Goal: Information Seeking & Learning: Check status

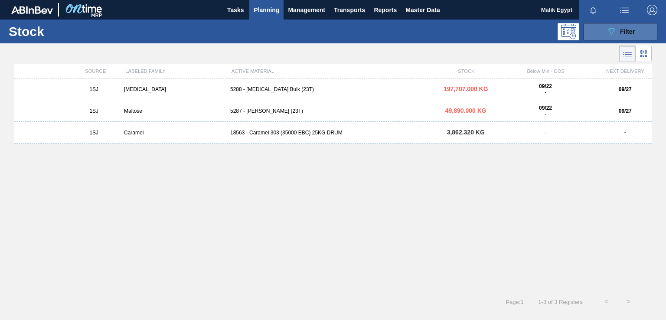
click at [622, 30] on span "Filter" at bounding box center [627, 31] width 15 height 7
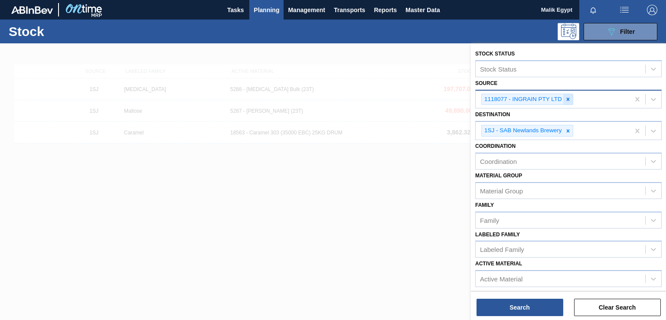
click at [566, 100] on icon at bounding box center [568, 99] width 6 height 6
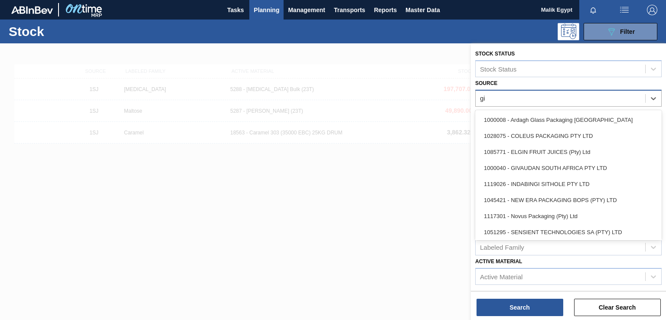
type input "giv"
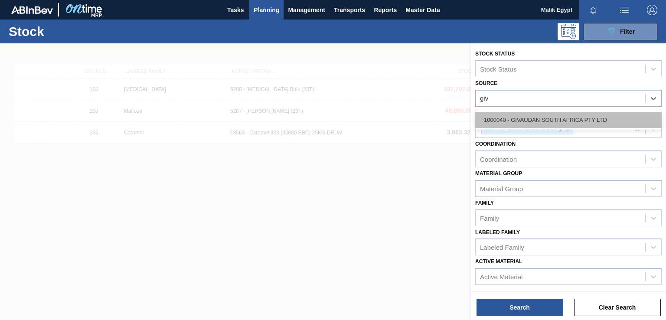
click at [567, 118] on div "1000040 - GIVAUDAN SOUTH AFRICA PTY LTD" at bounding box center [568, 120] width 186 height 16
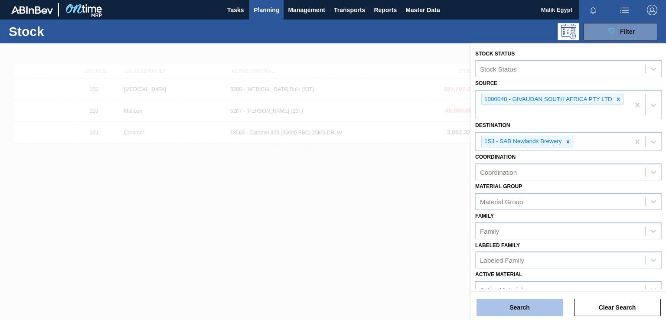
click at [513, 305] on button "Search" at bounding box center [519, 307] width 87 height 17
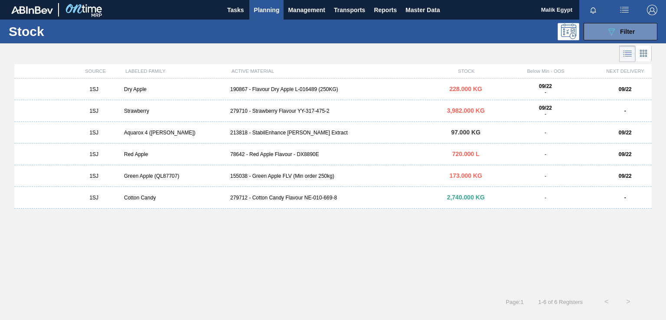
click at [290, 111] on div "279710 - Strawberry Flavour YY-317-475-2" at bounding box center [333, 111] width 212 height 6
click at [264, 88] on div "190867 - Flavour Dry Apple L-016489 (250KG)" at bounding box center [333, 89] width 212 height 6
click at [274, 113] on div "279710 - Strawberry Flavour YY-317-475-2" at bounding box center [333, 111] width 212 height 6
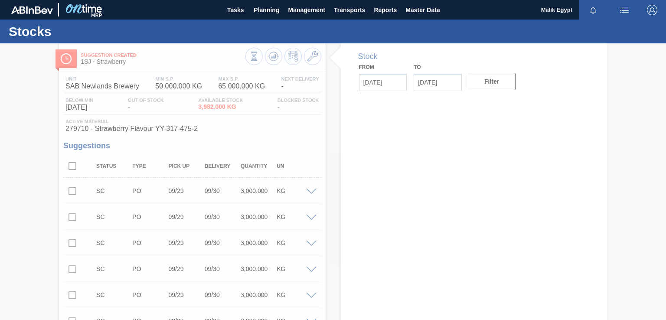
type input "[DATE]"
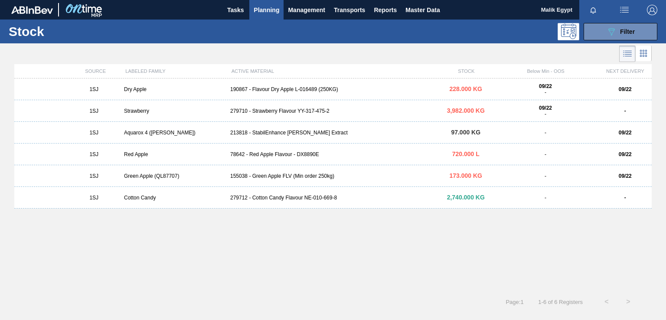
click at [278, 154] on div "78642 - Red Apple Flavour - DX8890E" at bounding box center [333, 154] width 212 height 6
click at [275, 91] on div "190867 - Flavour Dry Apple L-016489 (250KG)" at bounding box center [333, 89] width 212 height 6
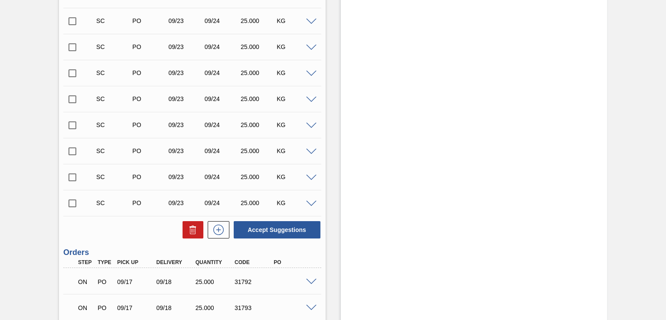
scroll to position [1214, 0]
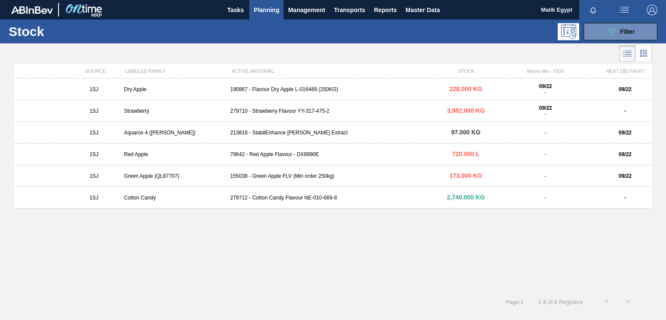
click at [141, 112] on div "Strawberry" at bounding box center [173, 111] width 106 height 6
click at [252, 159] on div "1SJ Red Apple 78642 - Red Apple Flavour - DX8890E 720.000 L - 09/22" at bounding box center [332, 154] width 637 height 22
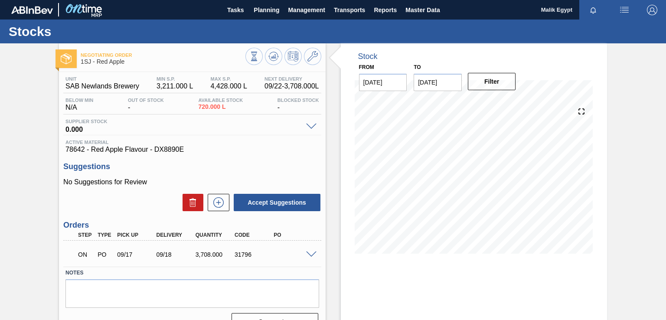
click at [314, 255] on span at bounding box center [311, 254] width 10 height 7
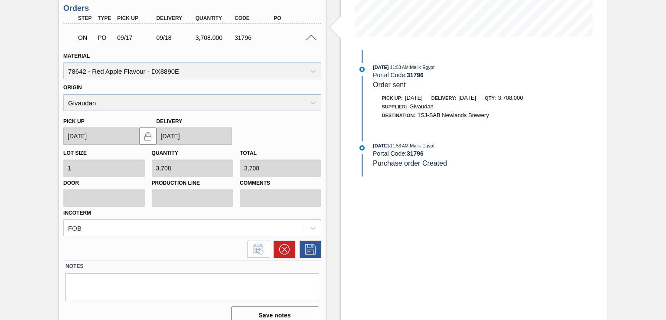
scroll to position [173, 0]
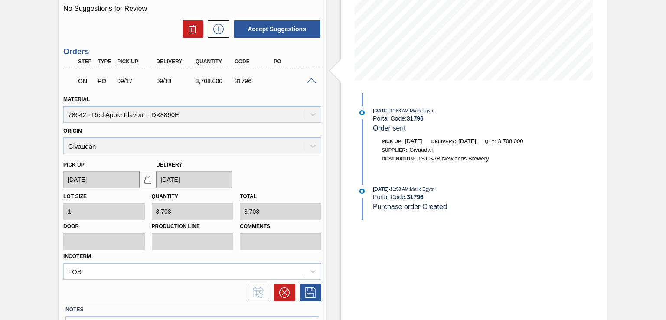
click at [310, 78] on span at bounding box center [311, 81] width 10 height 7
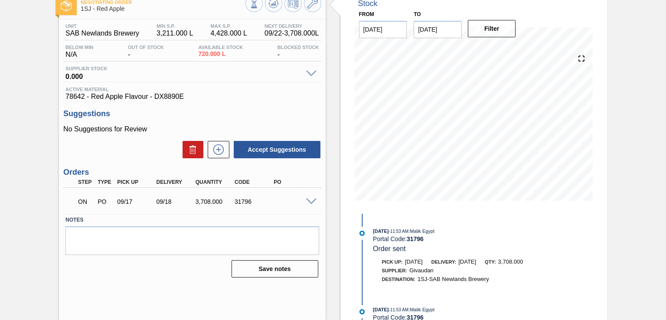
scroll to position [53, 0]
click at [308, 200] on span at bounding box center [311, 202] width 10 height 7
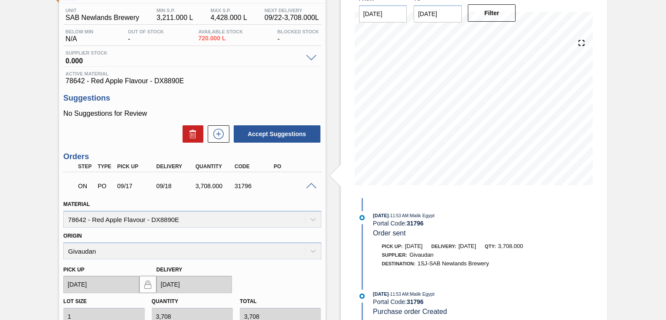
scroll to position [54, 0]
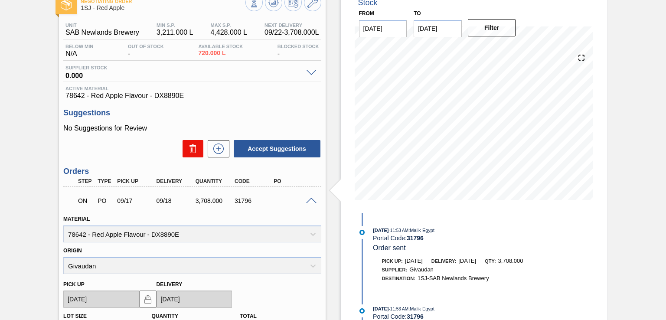
click at [192, 146] on icon at bounding box center [192, 145] width 7 height 1
click at [310, 198] on span at bounding box center [311, 201] width 10 height 7
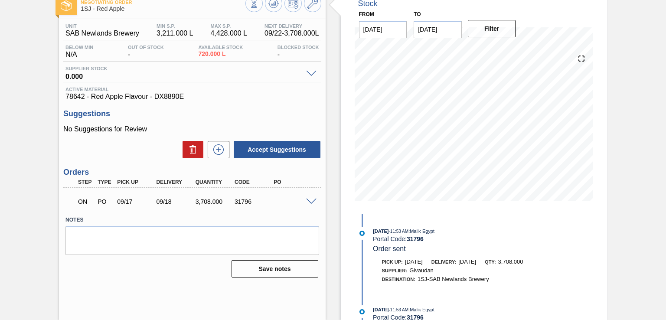
scroll to position [53, 0]
click at [73, 197] on div "ON" at bounding box center [82, 201] width 20 height 19
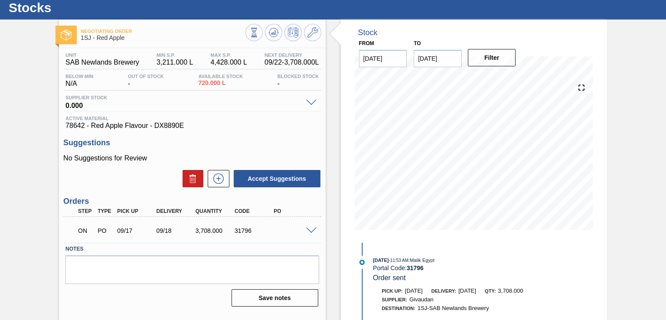
scroll to position [0, 0]
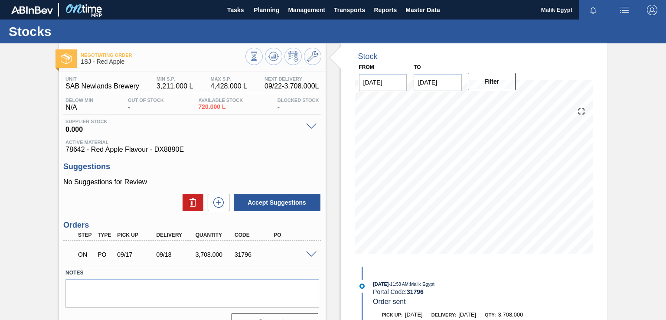
click at [310, 253] on span at bounding box center [311, 254] width 10 height 7
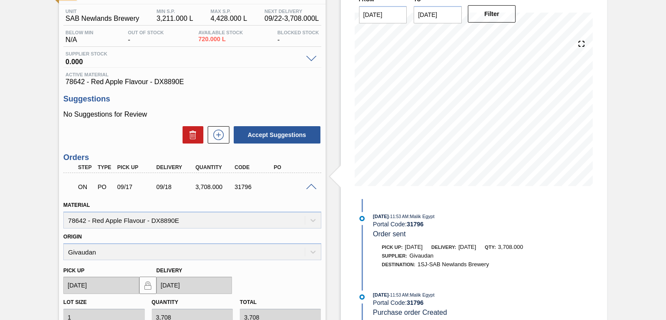
scroll to position [54, 0]
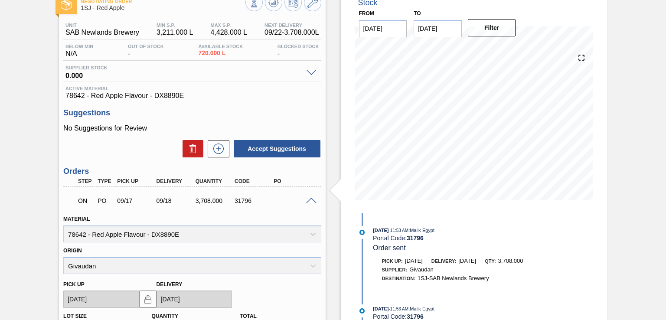
click at [309, 72] on span at bounding box center [311, 73] width 10 height 7
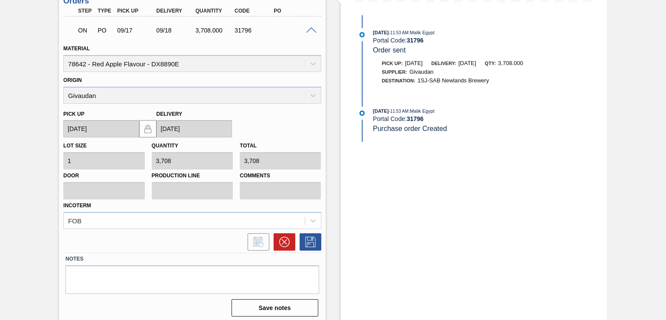
scroll to position [254, 0]
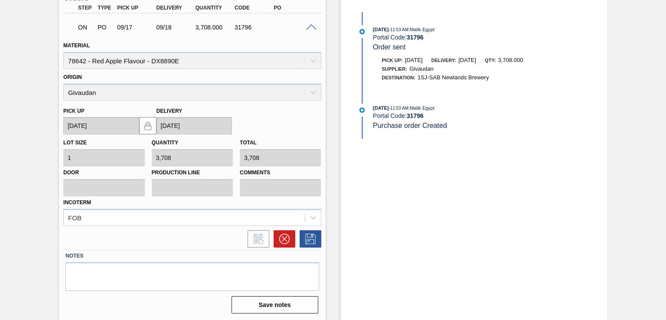
click at [312, 26] on span at bounding box center [311, 27] width 10 height 7
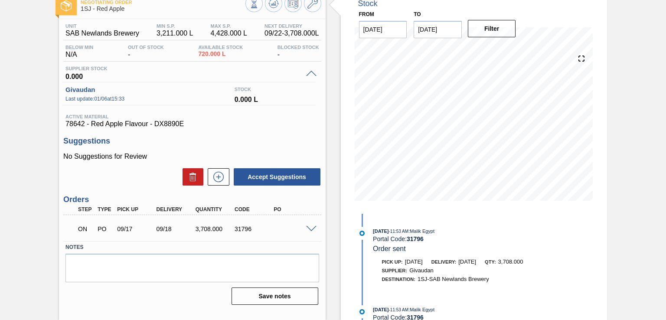
scroll to position [53, 0]
click at [308, 72] on span at bounding box center [311, 74] width 10 height 7
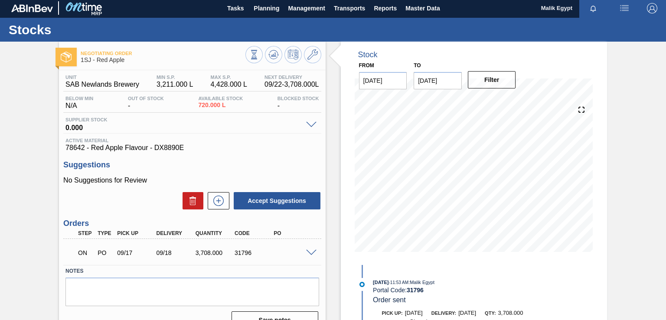
scroll to position [0, 0]
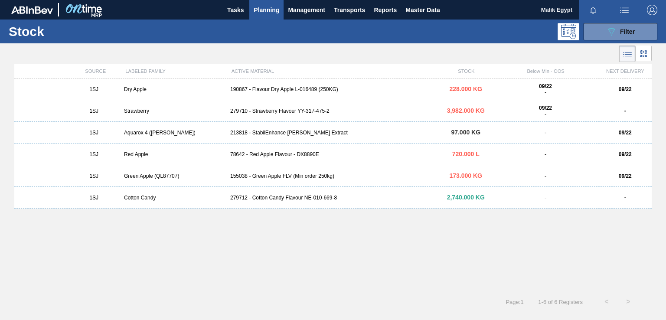
click at [154, 173] on div "Green Apple (QL87707)" at bounding box center [173, 176] width 106 height 6
click at [280, 88] on div "190867 - Flavour Dry Apple L-016489 (250KG)" at bounding box center [333, 89] width 212 height 6
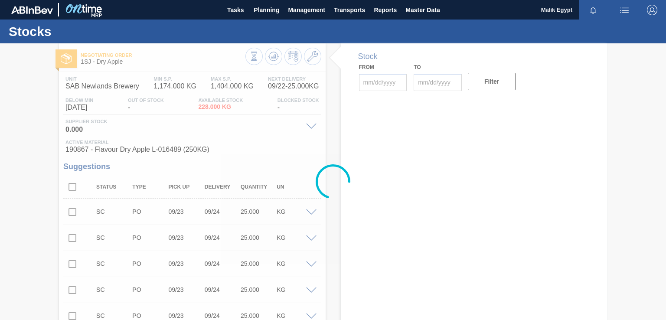
type input "[DATE]"
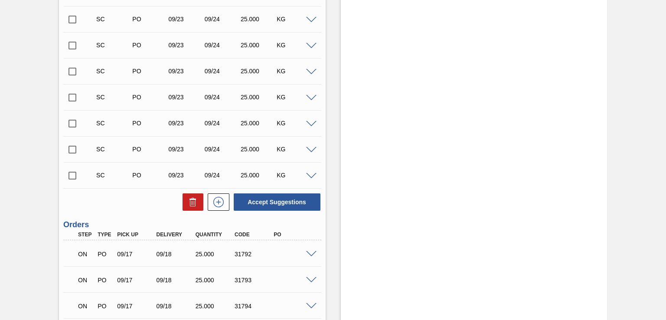
scroll to position [1250, 0]
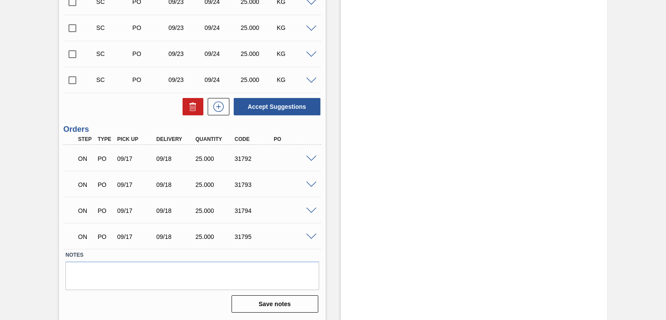
click at [312, 156] on span at bounding box center [311, 159] width 10 height 7
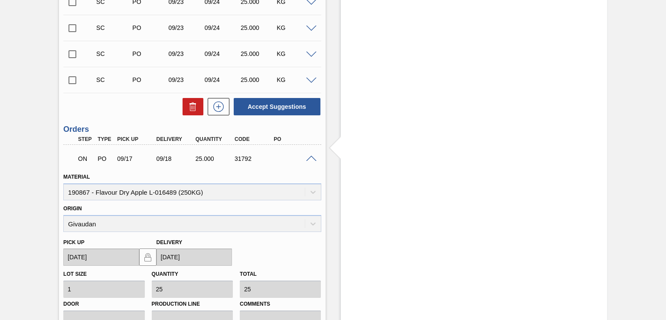
click at [309, 153] on div "ON PO 09/17 09/18 25.000 31792" at bounding box center [191, 158] width 257 height 22
click at [310, 156] on span at bounding box center [311, 159] width 10 height 7
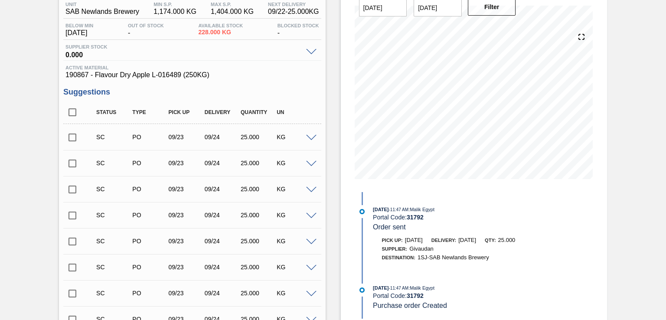
scroll to position [0, 0]
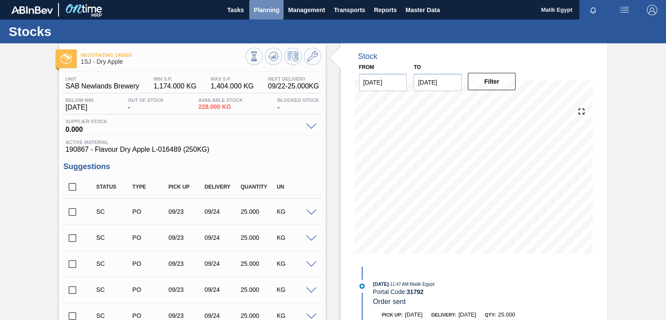
click at [266, 7] on span "Planning" at bounding box center [267, 10] width 26 height 10
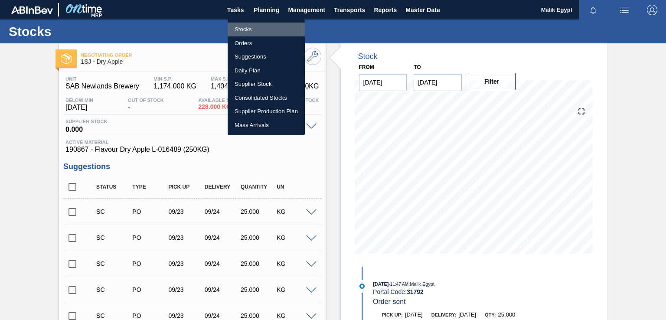
click at [244, 29] on li "Stocks" at bounding box center [266, 30] width 77 height 14
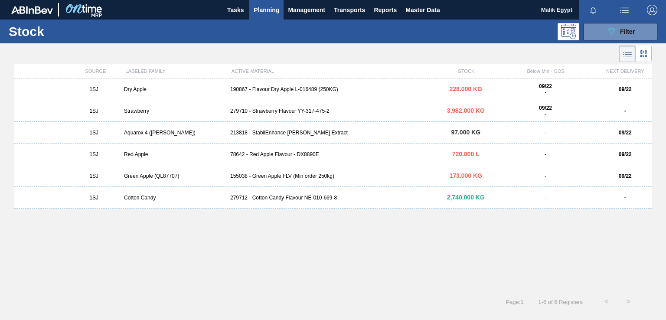
click at [265, 155] on div "78642 - Red Apple Flavour - DX8890E" at bounding box center [333, 154] width 212 height 6
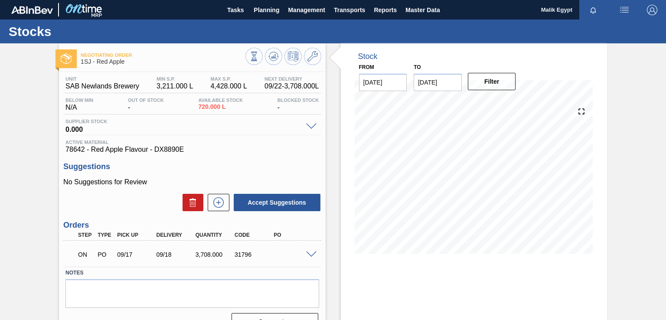
click at [307, 254] on span at bounding box center [311, 254] width 10 height 7
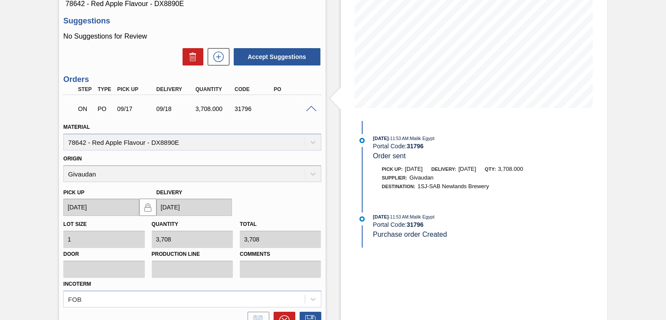
scroll to position [227, 0]
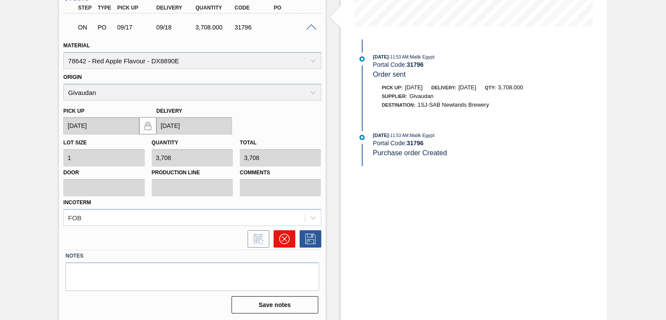
click at [283, 238] on icon at bounding box center [284, 239] width 10 height 10
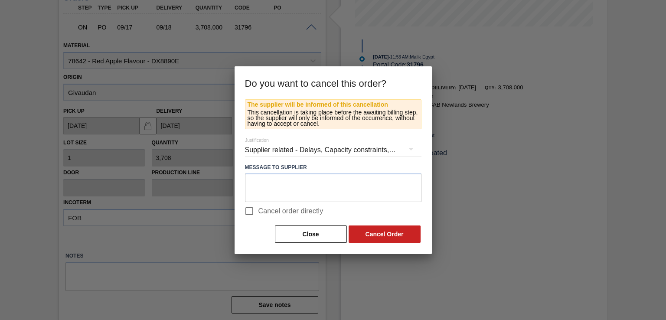
click at [251, 211] on input "Cancel order directly" at bounding box center [249, 211] width 18 height 18
checkbox input "true"
click at [395, 235] on button "Cancel Order" at bounding box center [384, 233] width 72 height 17
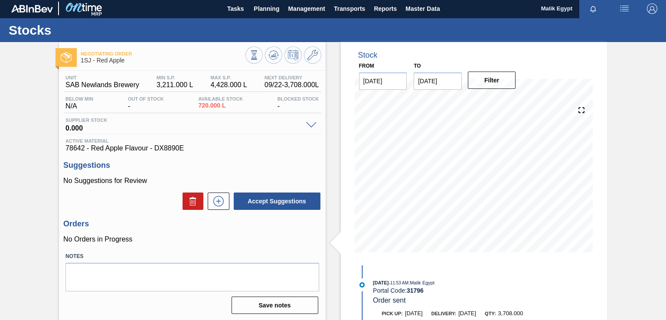
scroll to position [0, 0]
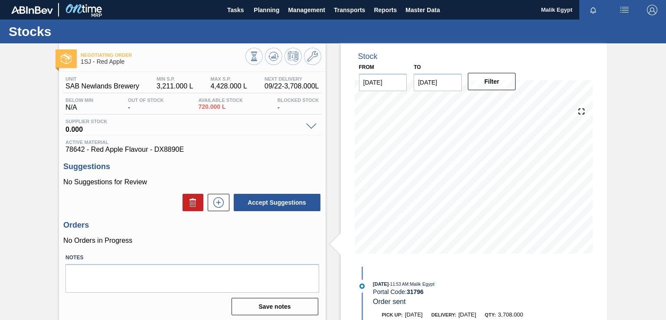
click at [310, 125] on span at bounding box center [311, 127] width 10 height 7
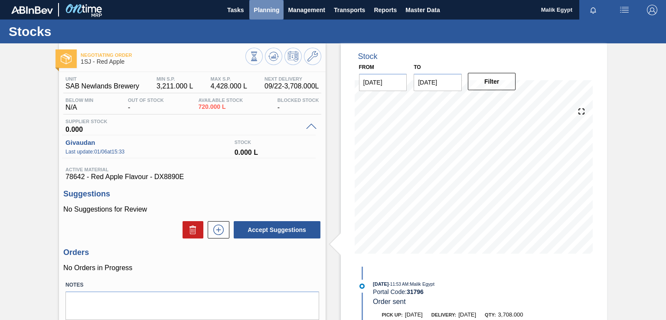
click at [270, 11] on span "Planning" at bounding box center [267, 10] width 26 height 10
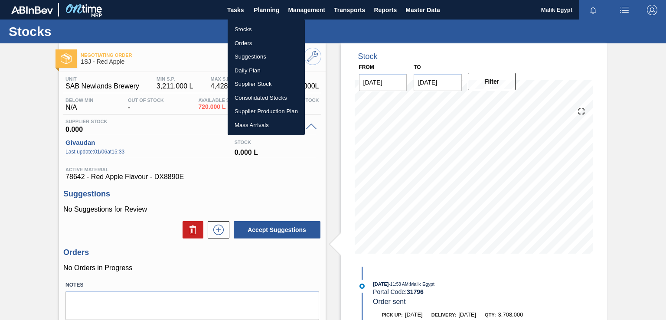
click at [248, 28] on li "Stocks" at bounding box center [266, 30] width 77 height 14
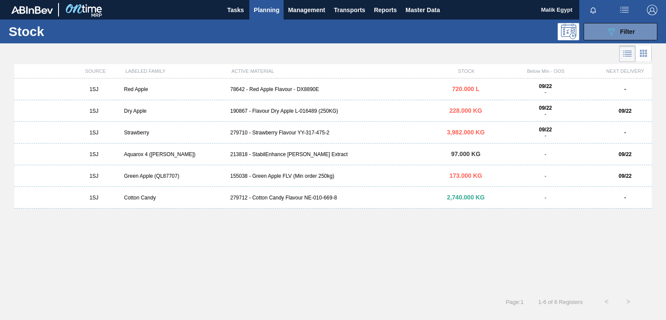
click at [276, 110] on div "190867 - Flavour Dry Apple L-016489 (250KG)" at bounding box center [333, 111] width 212 height 6
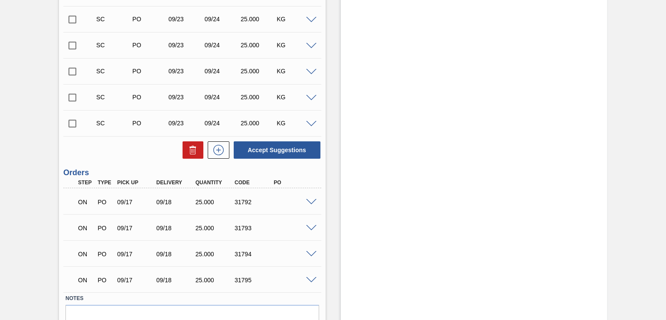
scroll to position [1250, 0]
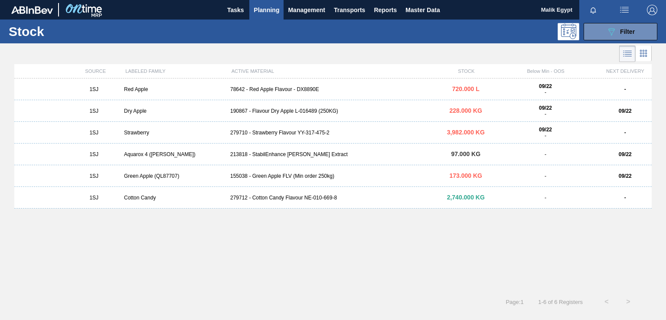
click at [325, 248] on div "1SJ Red Apple 78642 - Red Apple Flavour - DX8890E 720.000 L 09/22 - - 1SJ Dry A…" at bounding box center [332, 181] width 637 height 207
click at [191, 259] on div "1SJ Red Apple 78642 - Red Apple Flavour - DX8890E 720.000 L 09/22 - - 1SJ Dry A…" at bounding box center [332, 181] width 637 height 207
click at [265, 174] on div "155038 - Green Apple FLV (Min order 250kg)" at bounding box center [333, 176] width 212 height 6
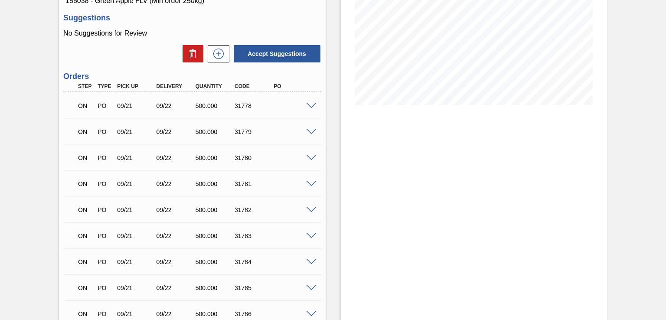
scroll to position [148, 0]
click at [310, 105] on span at bounding box center [311, 107] width 10 height 7
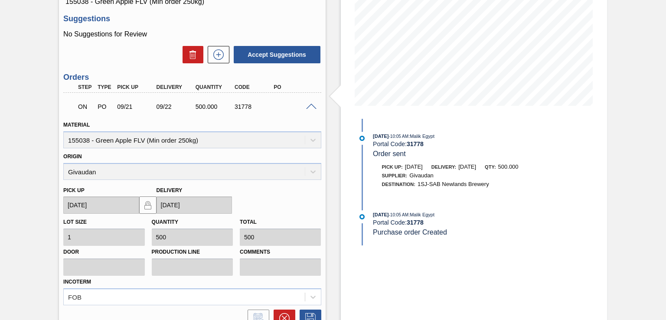
click at [310, 104] on span at bounding box center [311, 107] width 10 height 7
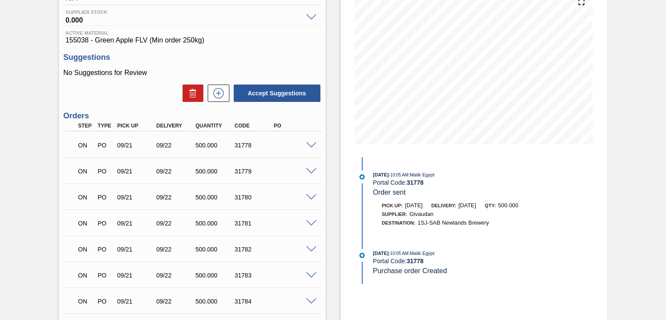
scroll to position [61, 0]
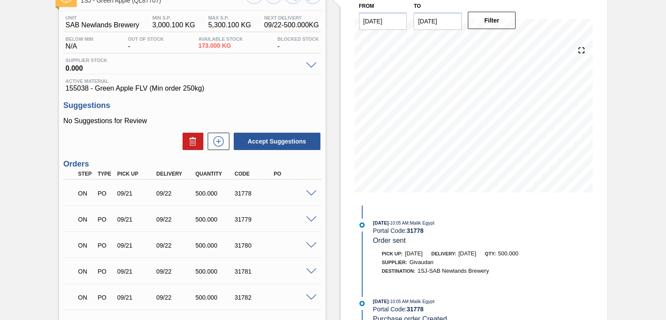
click at [314, 196] on div "ON PO 09/21 09/22 500.000 31778" at bounding box center [191, 193] width 257 height 22
click at [309, 193] on span at bounding box center [311, 193] width 10 height 7
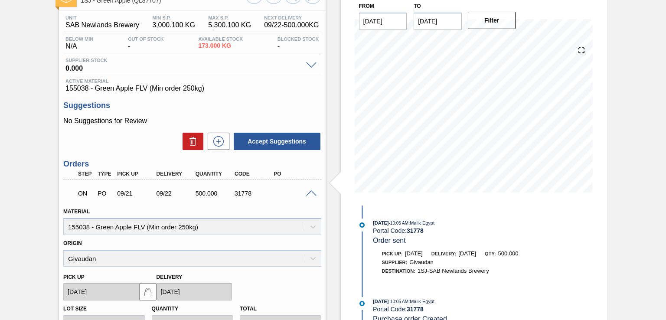
click at [311, 192] on span at bounding box center [311, 193] width 10 height 7
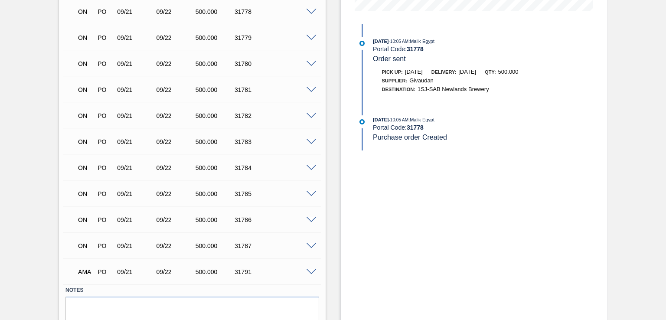
scroll to position [278, 0]
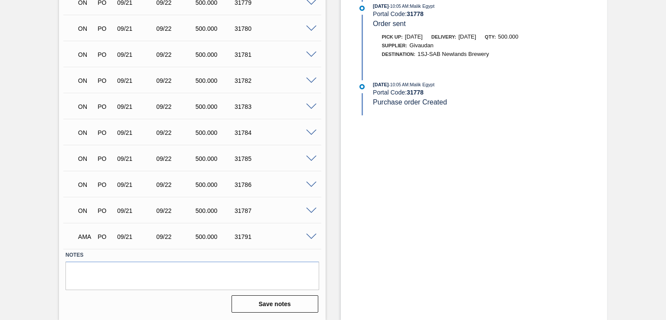
click at [312, 237] on span at bounding box center [311, 237] width 10 height 7
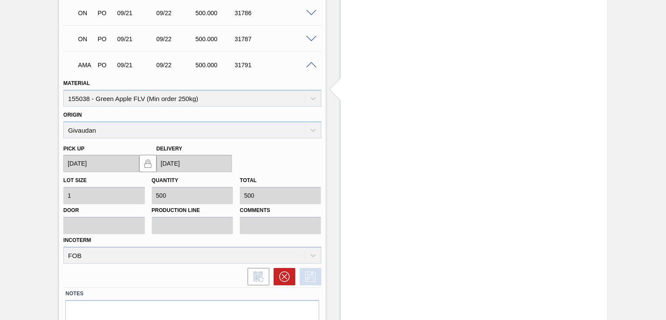
scroll to position [487, 0]
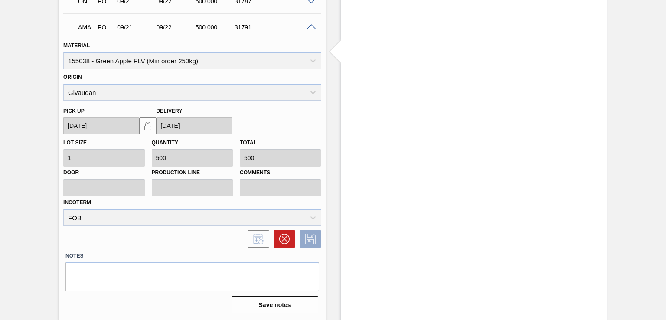
click at [310, 26] on span at bounding box center [311, 27] width 10 height 7
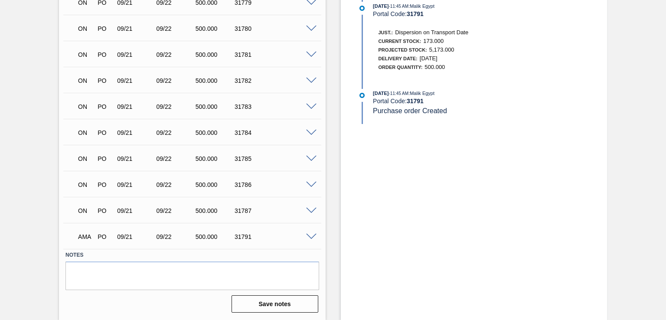
scroll to position [0, 0]
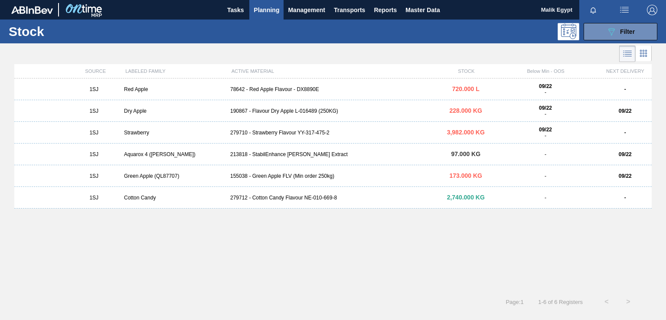
click at [137, 177] on div "Green Apple (QL87707)" at bounding box center [173, 176] width 106 height 6
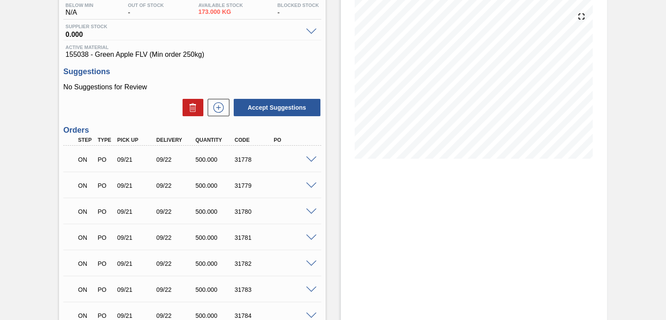
scroll to position [87, 0]
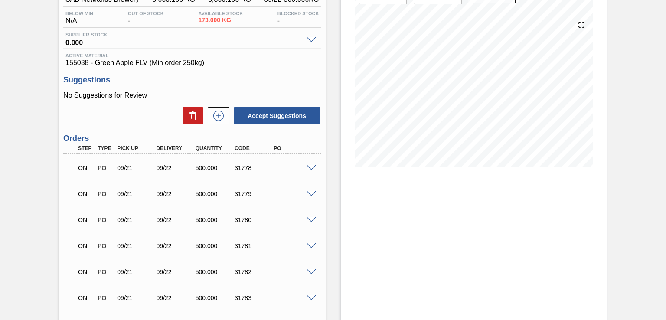
click at [309, 166] on span at bounding box center [311, 168] width 10 height 7
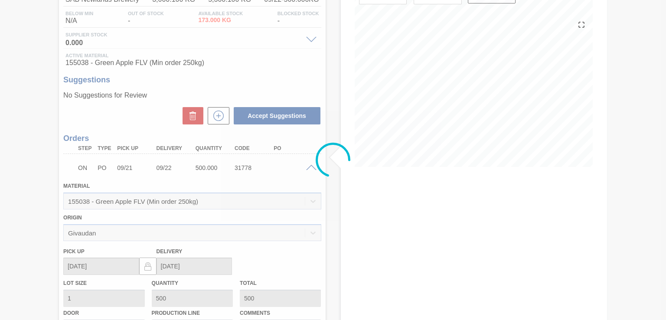
click at [310, 163] on div at bounding box center [333, 160] width 666 height 320
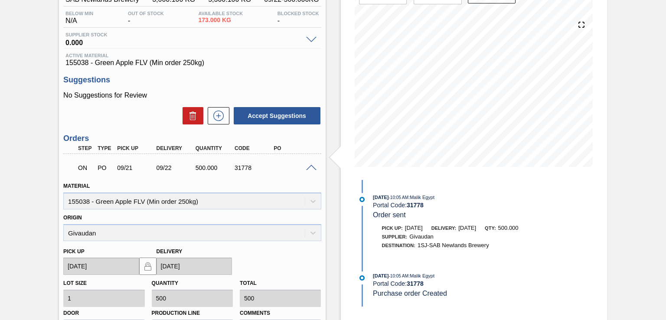
click at [310, 165] on span at bounding box center [311, 168] width 10 height 7
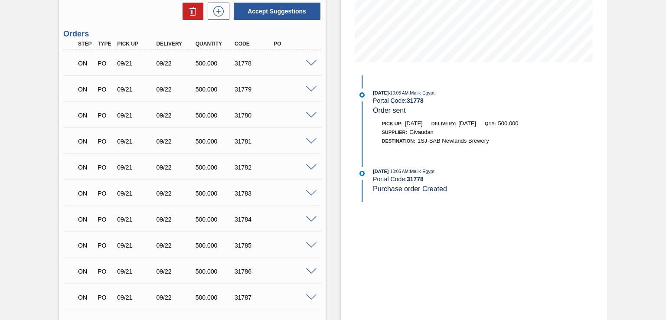
scroll to position [104, 0]
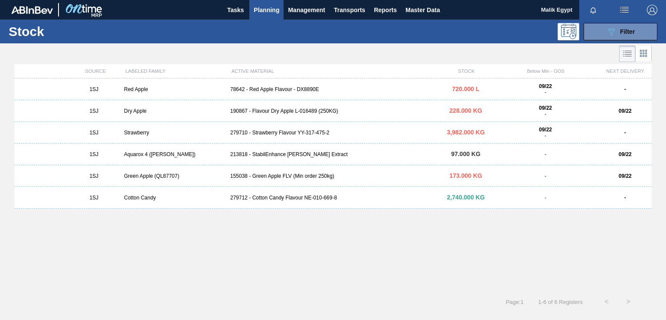
click at [255, 88] on div "78642 - Red Apple Flavour - DX8890E" at bounding box center [333, 89] width 212 height 6
click at [283, 133] on div "279710 - Strawberry Flavour YY-317-475-2" at bounding box center [333, 133] width 212 height 6
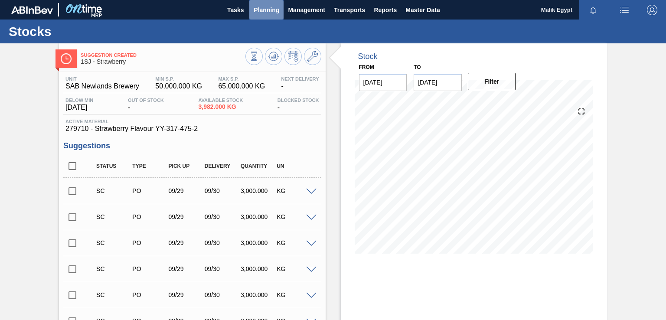
click at [270, 7] on span "Planning" at bounding box center [267, 10] width 26 height 10
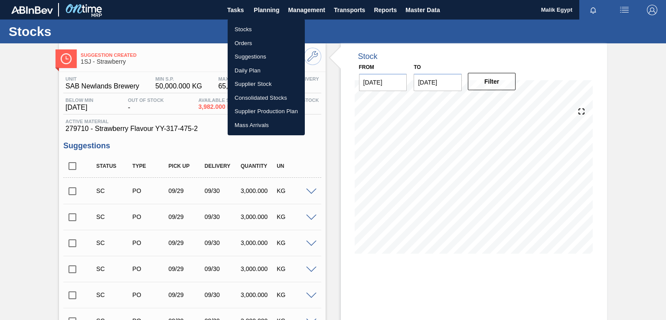
click at [248, 43] on li "Orders" at bounding box center [266, 43] width 77 height 14
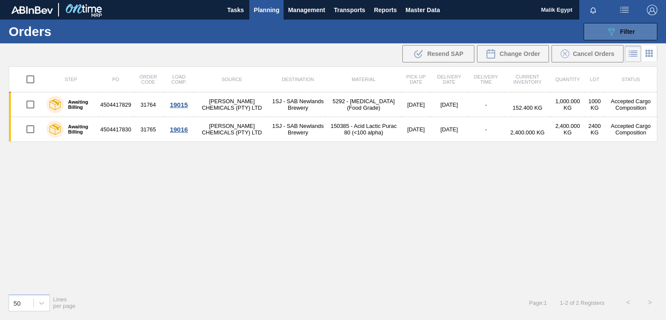
click at [618, 32] on div "089F7B8B-B2A5-4AFE-B5C0-19BA573D28AC Filter" at bounding box center [620, 31] width 29 height 10
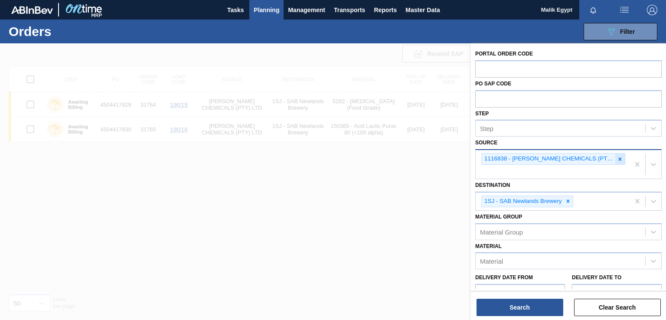
click at [617, 159] on icon at bounding box center [620, 159] width 6 height 6
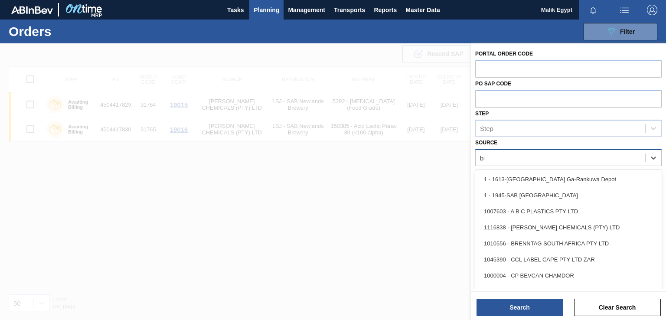
type input "bre"
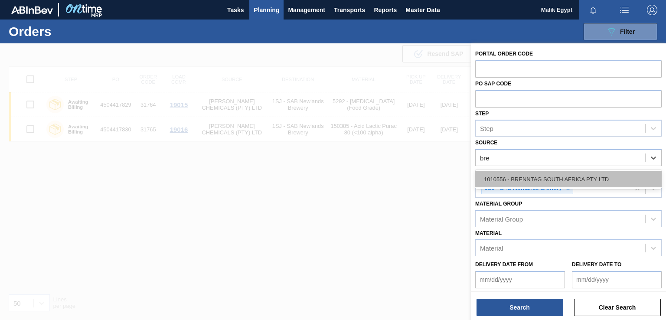
click at [569, 182] on div "1010556 - BRENNTAG SOUTH AFRICA PTY LTD" at bounding box center [568, 179] width 186 height 16
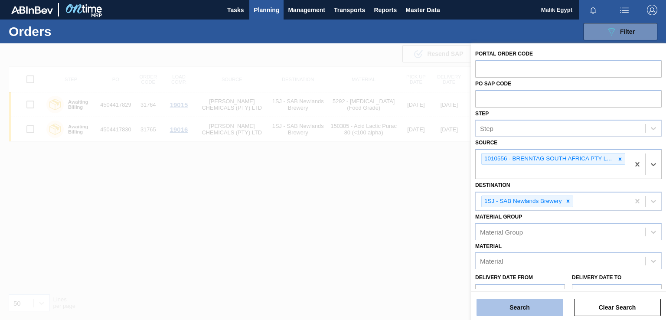
click at [517, 307] on button "Search" at bounding box center [519, 307] width 87 height 17
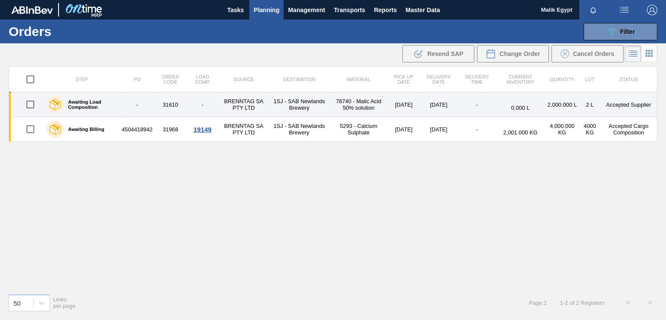
click at [246, 103] on td "BRENNTAG SA PTY LTD" at bounding box center [243, 104] width 51 height 25
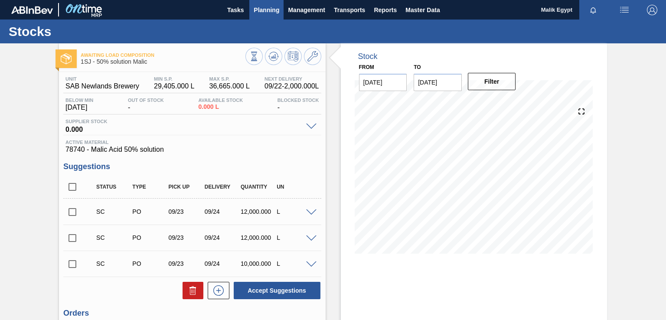
click at [274, 7] on span "Planning" at bounding box center [267, 10] width 26 height 10
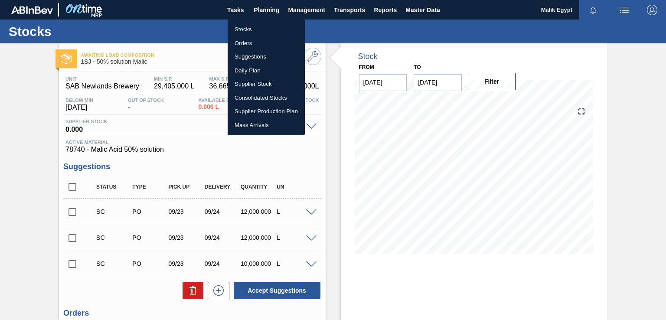
click at [243, 42] on li "Orders" at bounding box center [266, 43] width 77 height 14
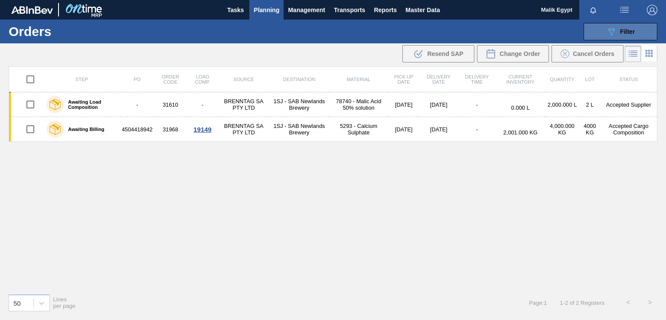
click at [624, 31] on span "Filter" at bounding box center [627, 31] width 15 height 7
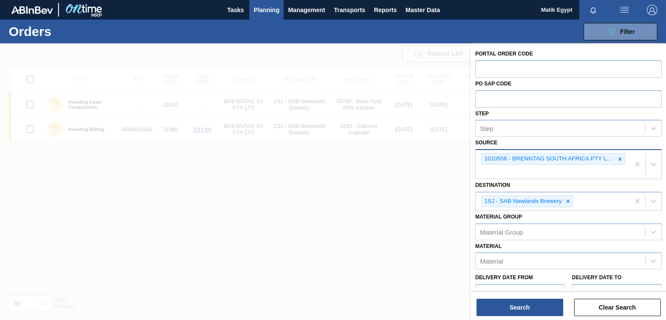
click at [620, 158] on icon at bounding box center [620, 159] width 6 height 6
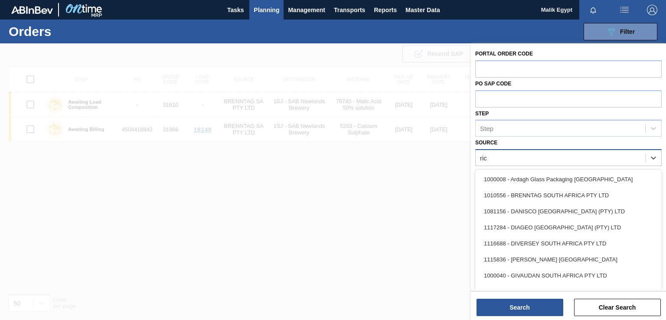
type input "rich"
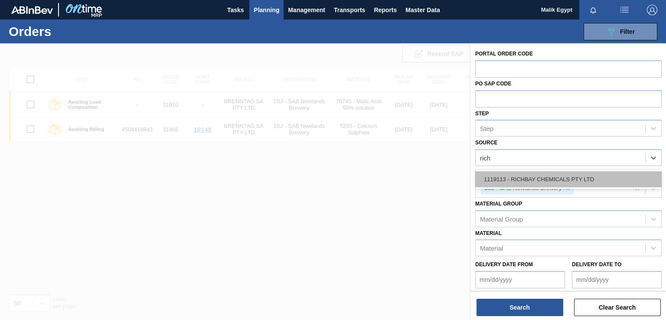
click at [534, 186] on div "1119113 - RICHBAY CHEMICALS PTY LTD" at bounding box center [568, 179] width 186 height 16
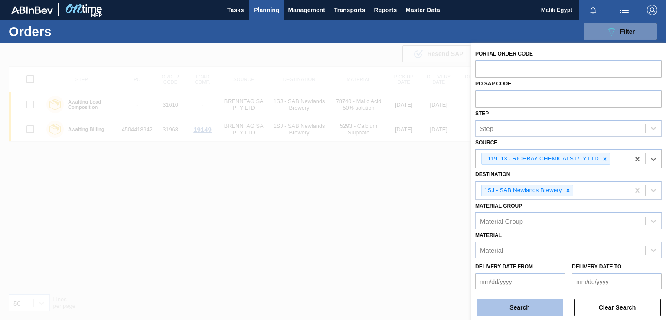
click at [528, 310] on button "Search" at bounding box center [519, 307] width 87 height 17
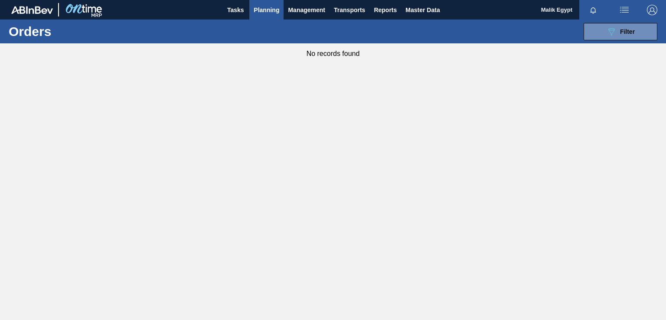
click at [267, 7] on span "Planning" at bounding box center [267, 10] width 26 height 10
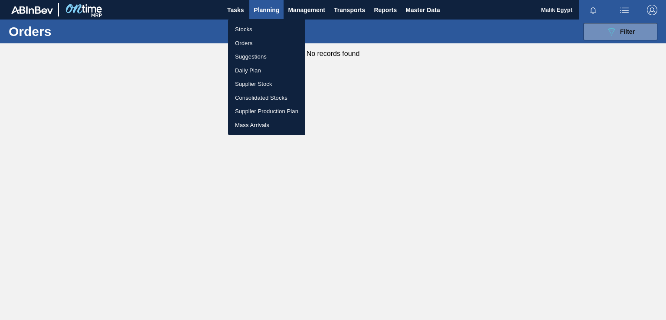
click at [249, 30] on li "Stocks" at bounding box center [266, 30] width 77 height 14
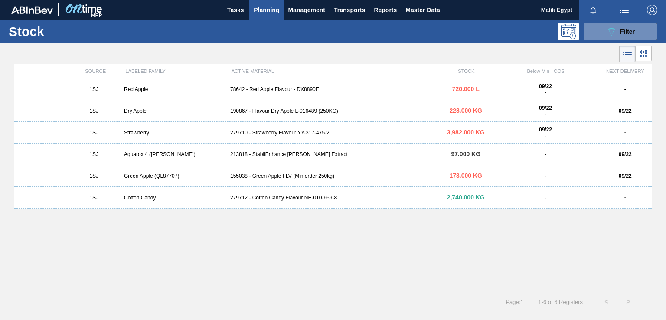
click at [138, 91] on div "Red Apple" at bounding box center [173, 89] width 106 height 6
click at [458, 134] on span "3,982.000 KG" at bounding box center [466, 132] width 38 height 7
